Goal: Transaction & Acquisition: Purchase product/service

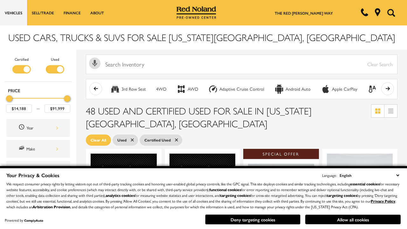
scroll to position [277, 0]
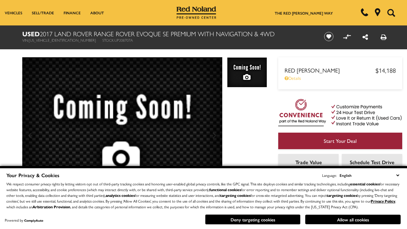
scroll to position [333, 0]
